Goal: Find specific page/section: Find specific page/section

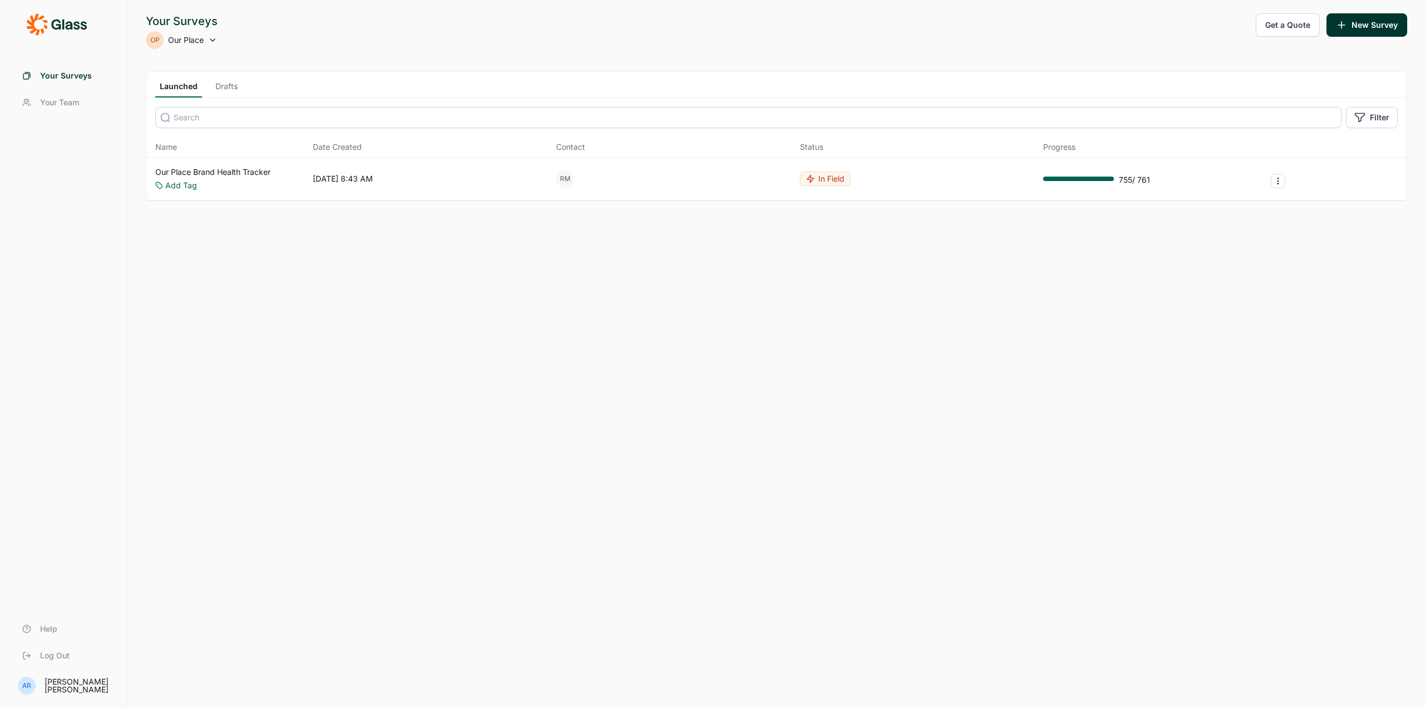
click at [268, 172] on link "Our Place Brand Health Tracker" at bounding box center [212, 171] width 115 height 11
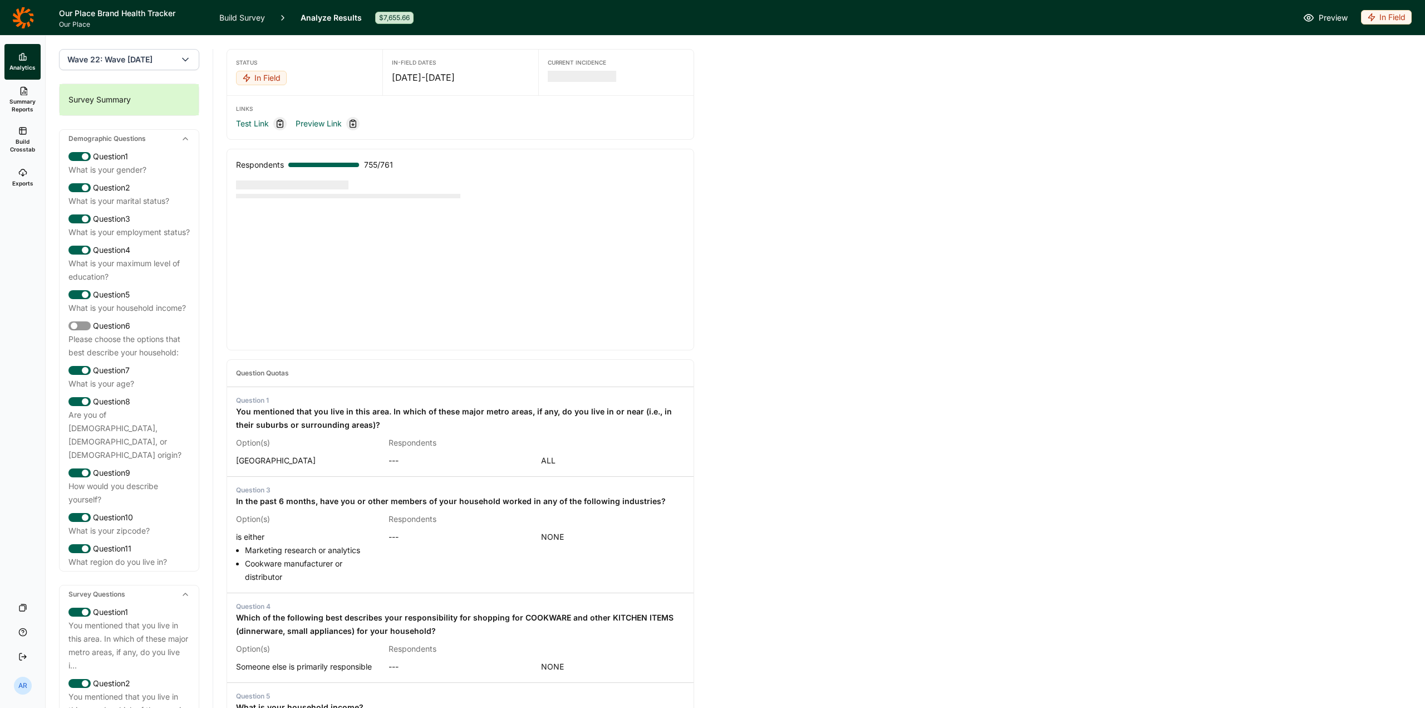
click at [30, 180] on span "Exports" at bounding box center [22, 183] width 21 height 8
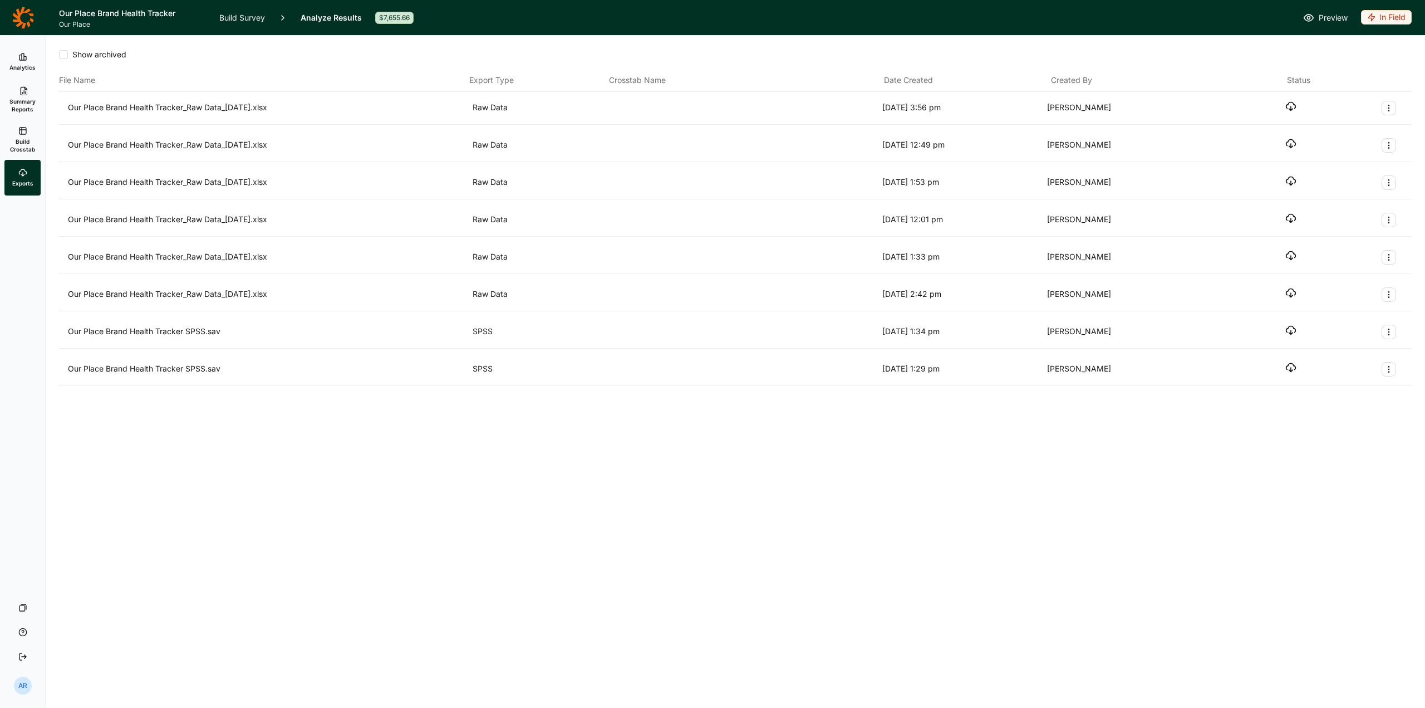
click at [31, 96] on link "Summary Reports" at bounding box center [22, 100] width 36 height 40
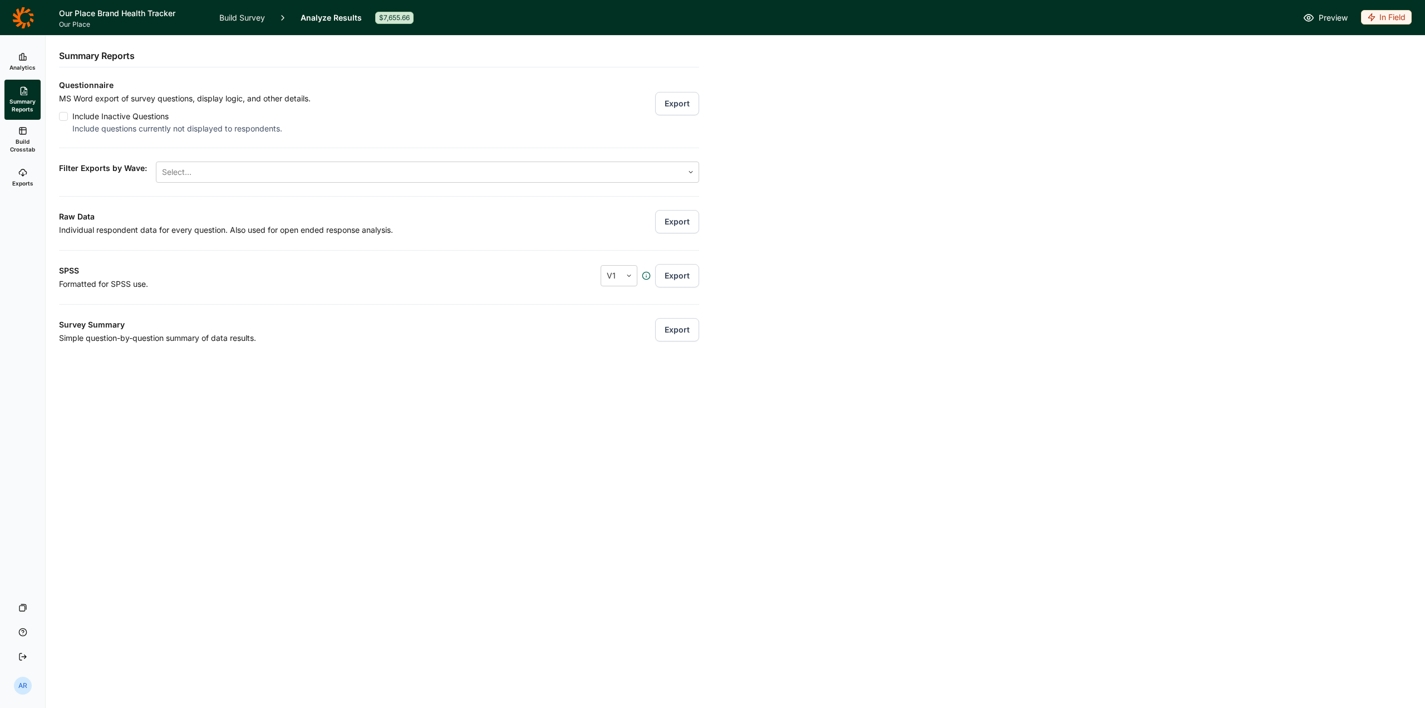
click at [27, 55] on link "Analytics" at bounding box center [22, 62] width 36 height 36
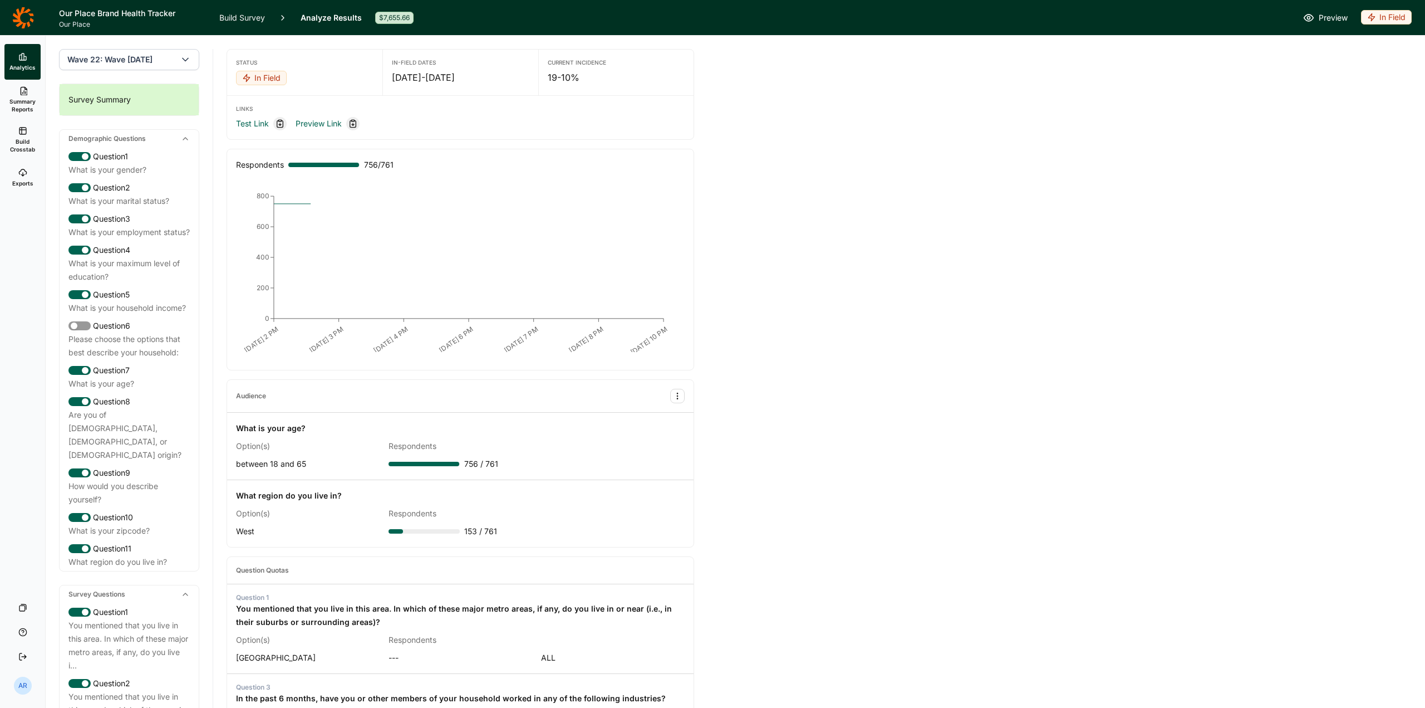
click at [35, 94] on link "Summary Reports" at bounding box center [22, 100] width 36 height 40
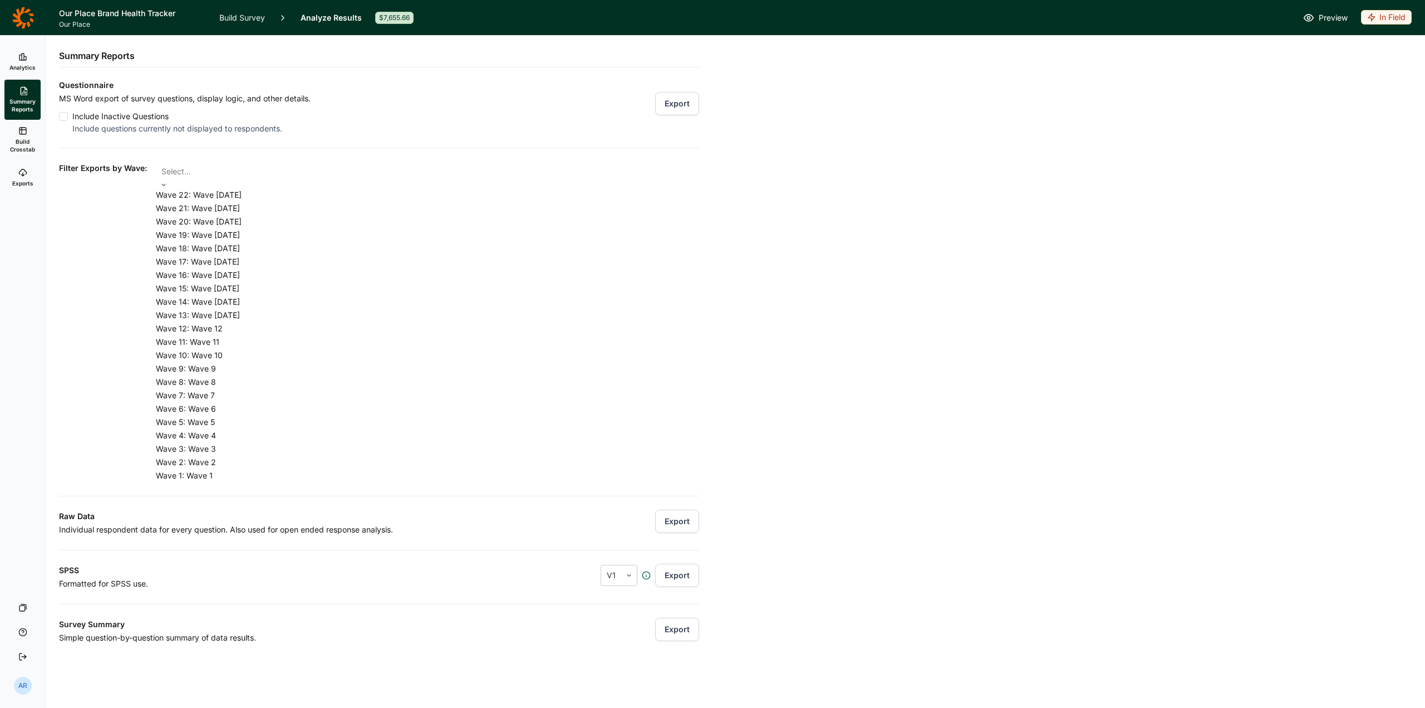
click at [208, 170] on div at bounding box center [427, 172] width 532 height 16
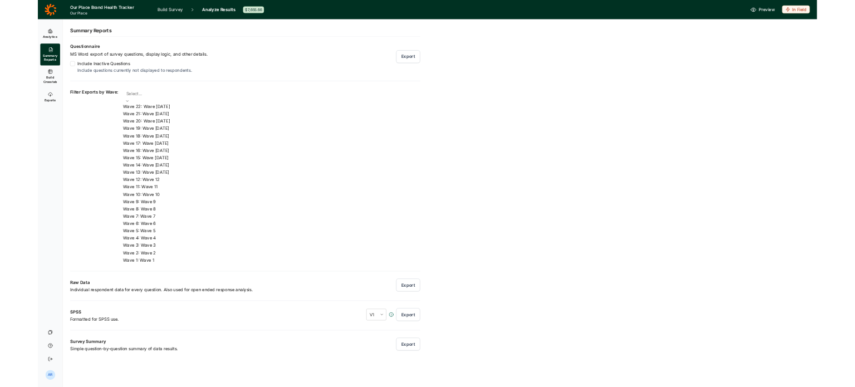
scroll to position [105, 0]
